Goal: Information Seeking & Learning: Learn about a topic

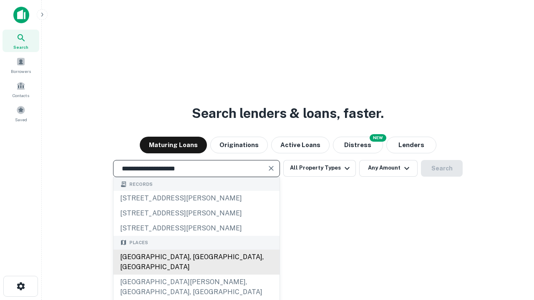
click at [196, 275] on div "[GEOGRAPHIC_DATA], [GEOGRAPHIC_DATA], [GEOGRAPHIC_DATA]" at bounding box center [196, 262] width 166 height 25
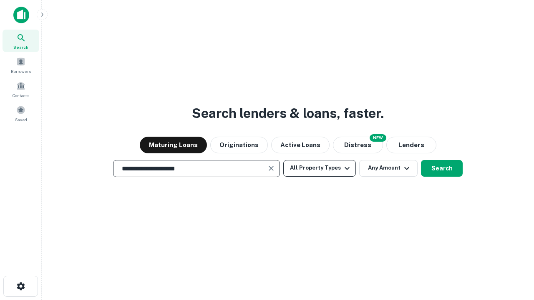
type input "**********"
click at [320, 168] on button "All Property Types" at bounding box center [319, 168] width 73 height 17
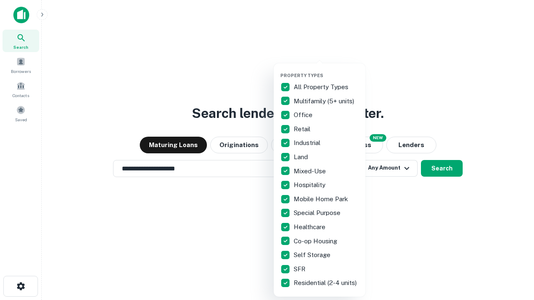
click at [326, 70] on button "button" at bounding box center [326, 70] width 92 height 0
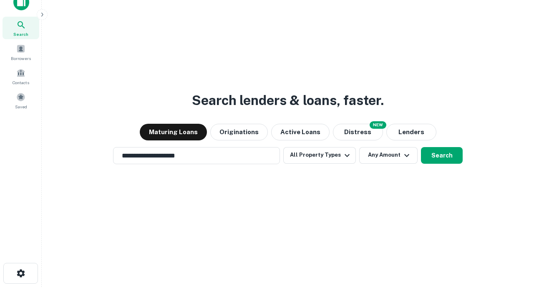
scroll to position [5, 101]
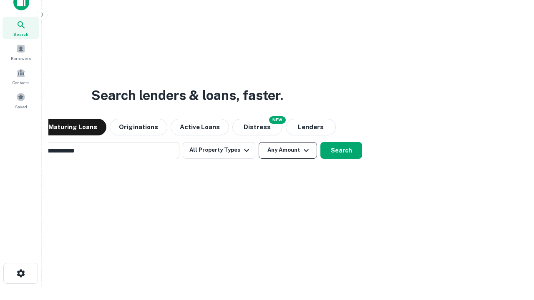
click at [259, 142] on button "Any Amount" at bounding box center [288, 150] width 58 height 17
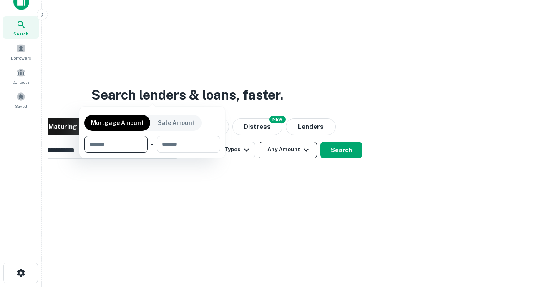
scroll to position [60, 236]
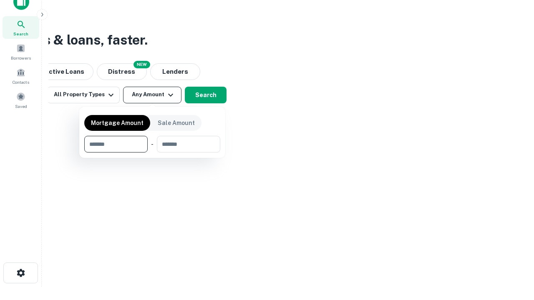
type input "*******"
click at [152, 153] on button "button" at bounding box center [152, 153] width 136 height 0
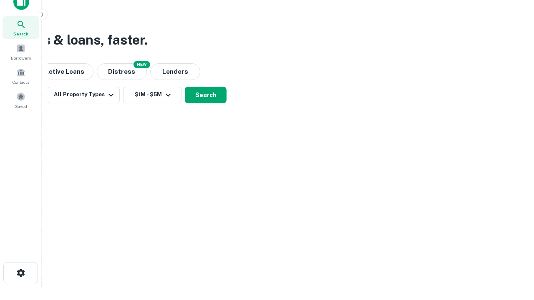
scroll to position [5, 154]
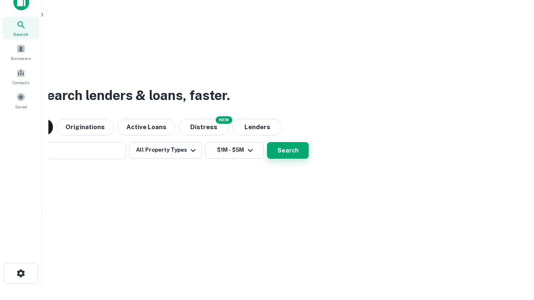
click at [267, 142] on button "Search" at bounding box center [288, 150] width 42 height 17
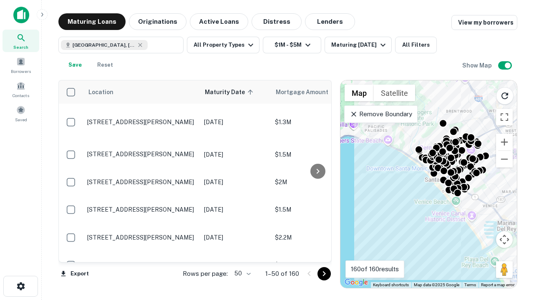
click at [241, 274] on body "Search Borrowers Contacts Saved Maturing Loans Originations Active Loans Distre…" at bounding box center [267, 150] width 534 height 300
click at [242, 253] on li "25" at bounding box center [242, 252] width 24 height 15
